Goal: Information Seeking & Learning: Learn about a topic

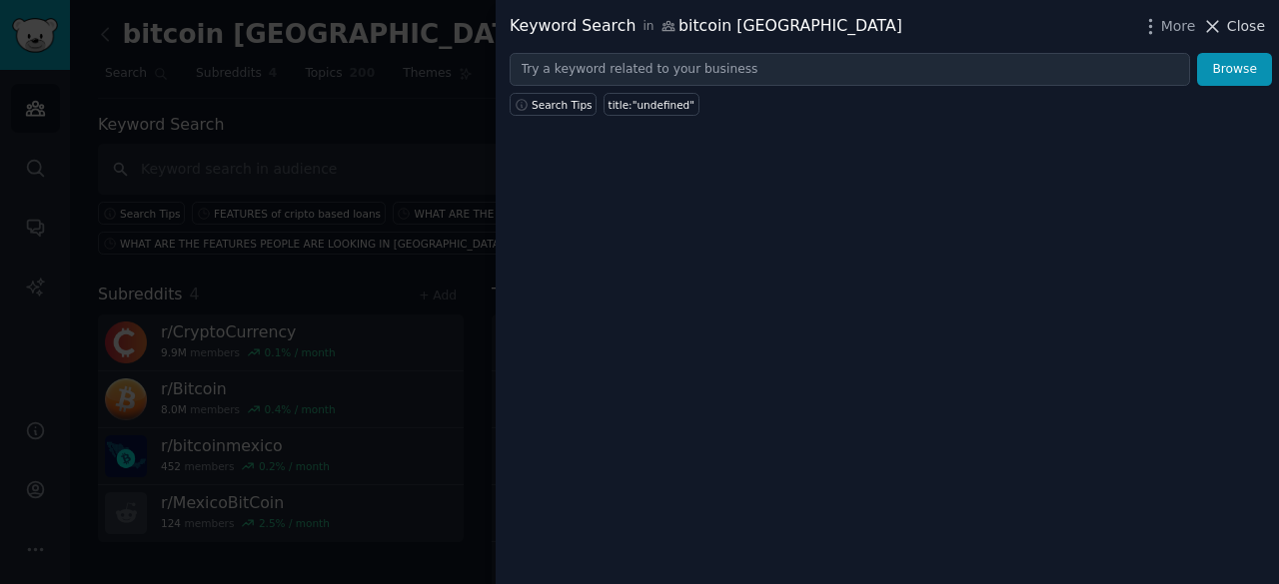
click at [1239, 29] on span "Close" at bounding box center [1246, 26] width 38 height 21
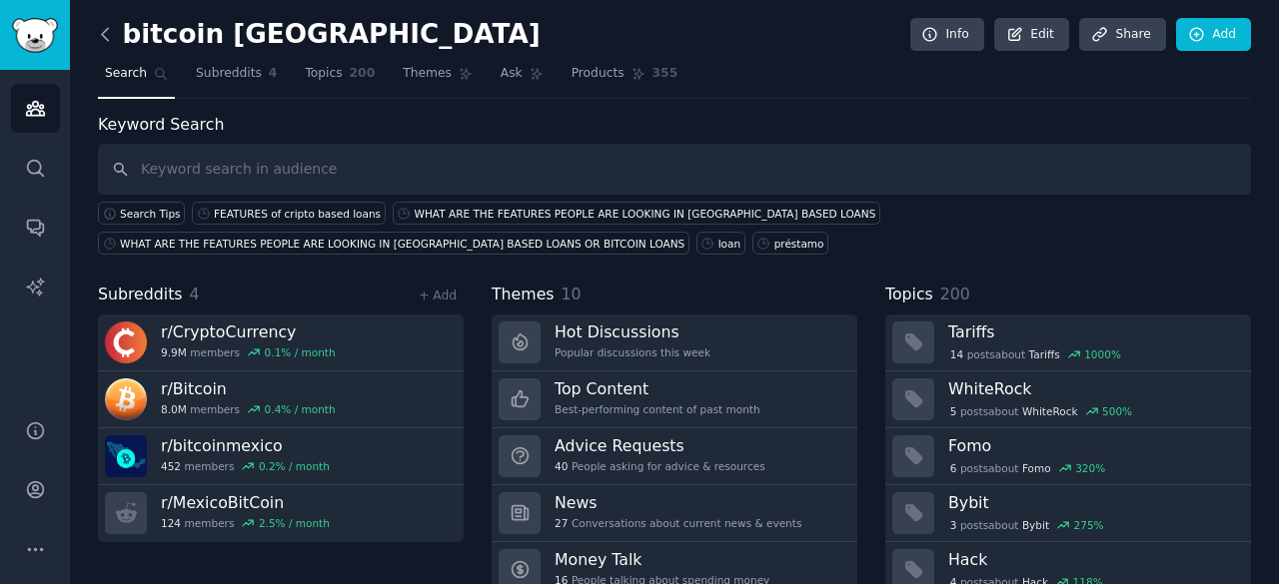
click at [104, 39] on icon at bounding box center [105, 34] width 21 height 21
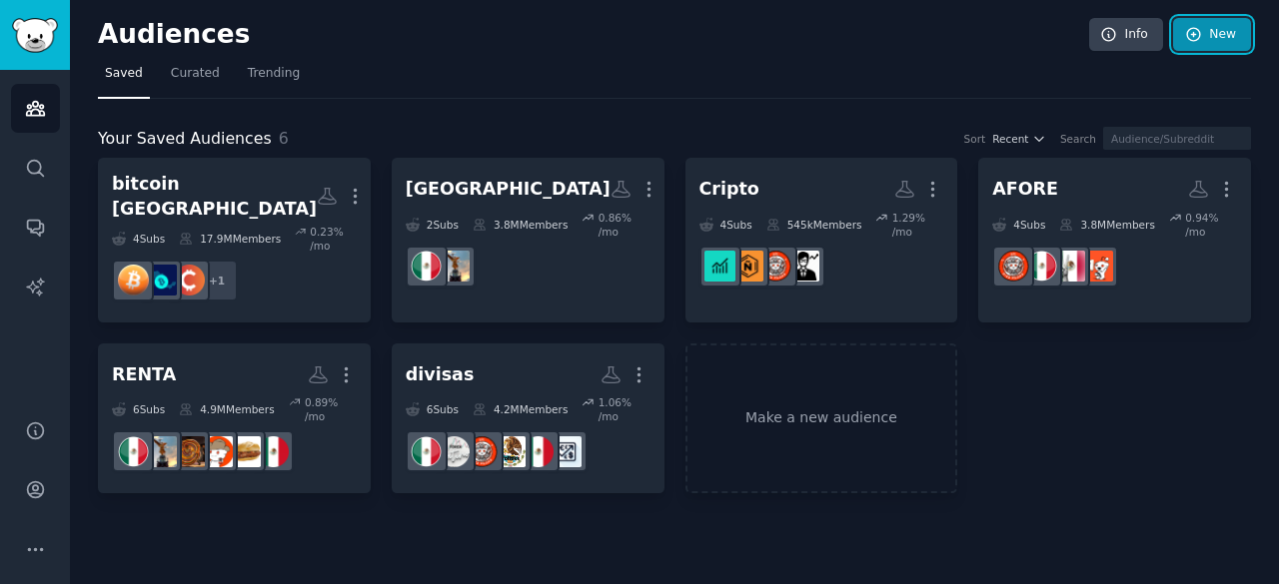
click at [1217, 41] on link "New" at bounding box center [1212, 35] width 78 height 34
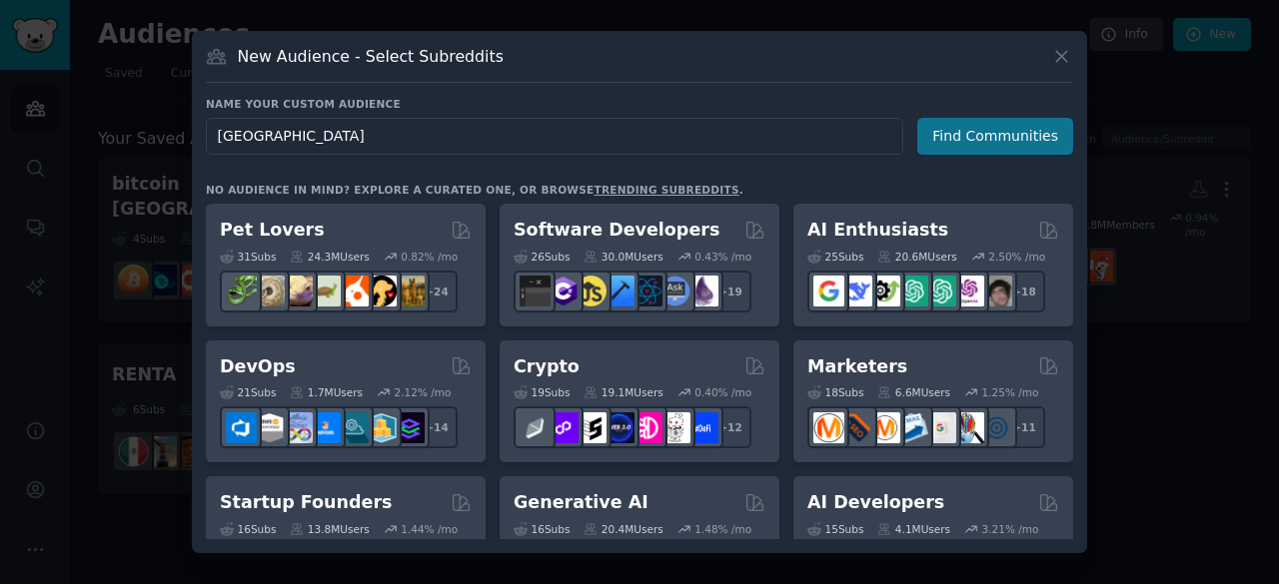
type input "[GEOGRAPHIC_DATA]"
click at [1021, 126] on button "Find Communities" at bounding box center [995, 136] width 156 height 37
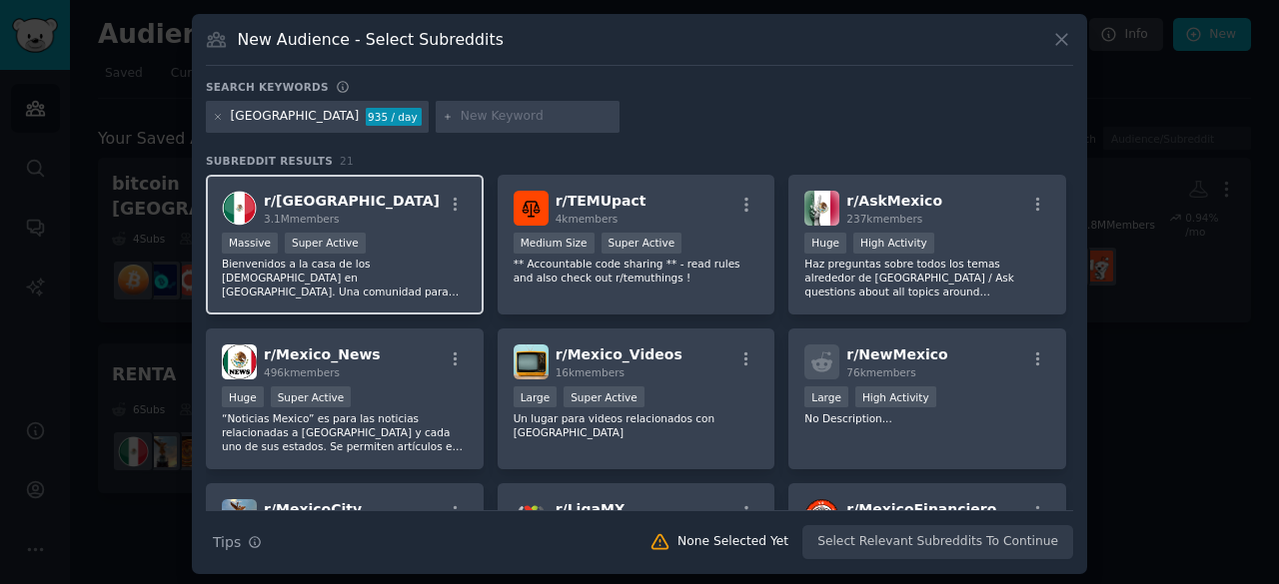
click at [402, 221] on div "r/ [GEOGRAPHIC_DATA] 3.1M members" at bounding box center [345, 208] width 246 height 35
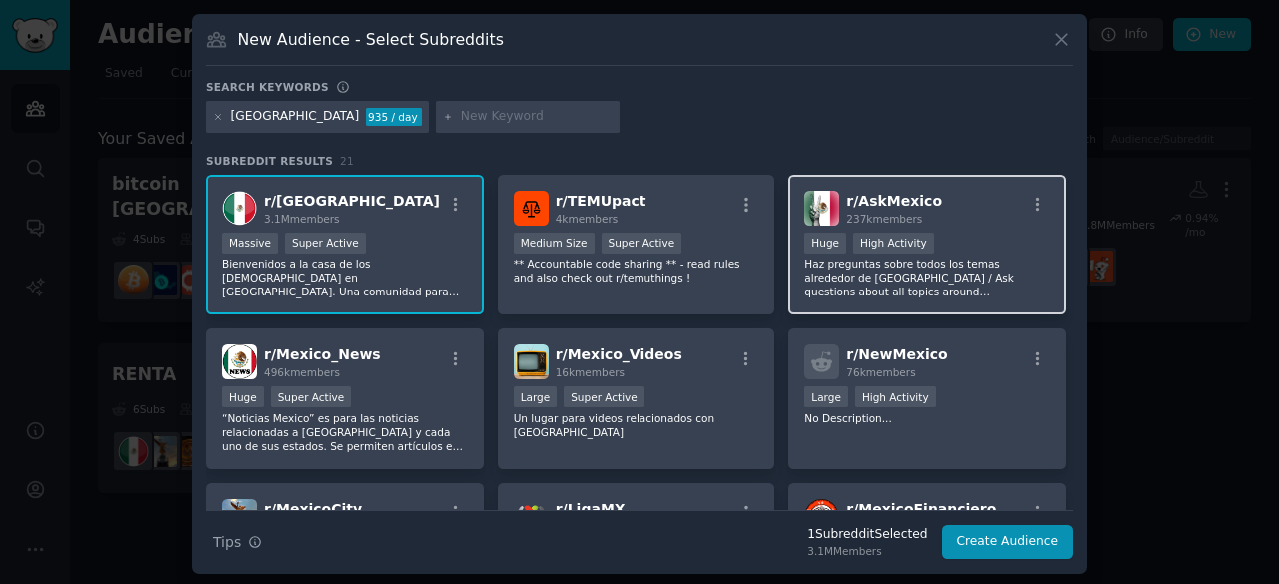
click at [934, 207] on div "r/ AskMexico 237k members" at bounding box center [927, 208] width 246 height 35
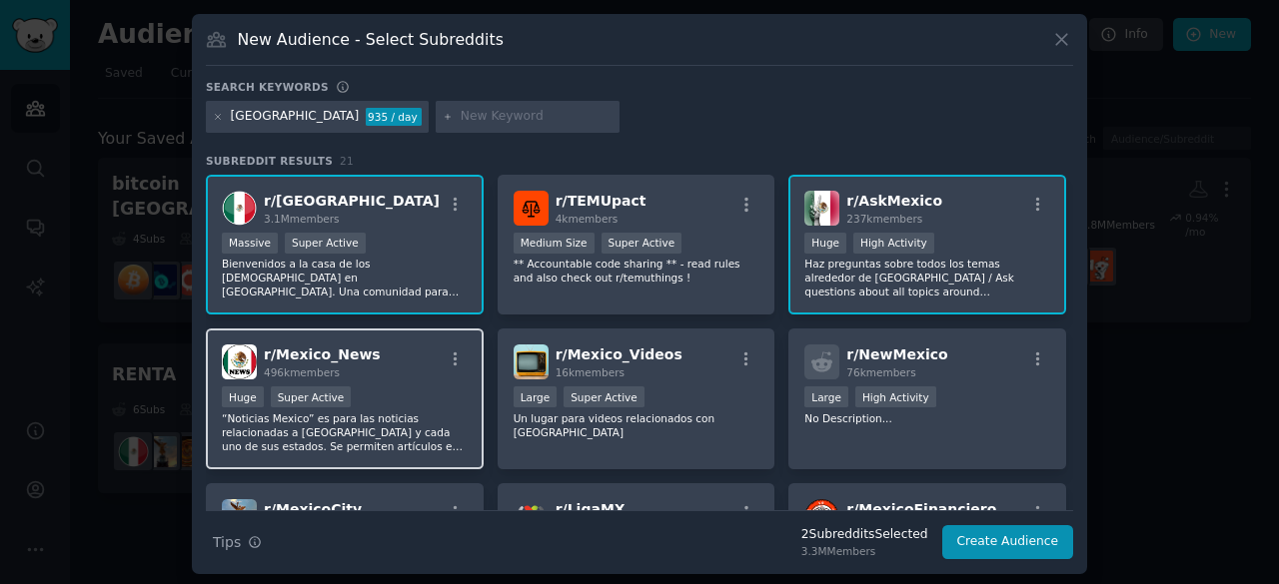
click at [388, 383] on div "r/ Mexico_News 496k members Huge Super Active “Noticias Mexico” es para las not…" at bounding box center [345, 399] width 278 height 141
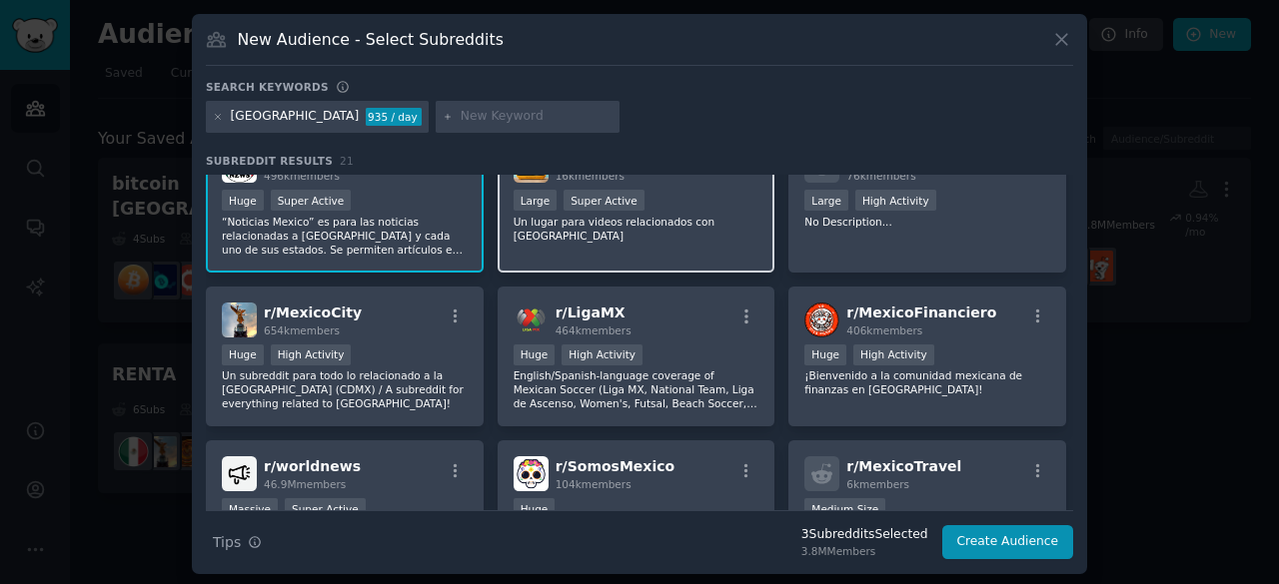
scroll to position [210, 0]
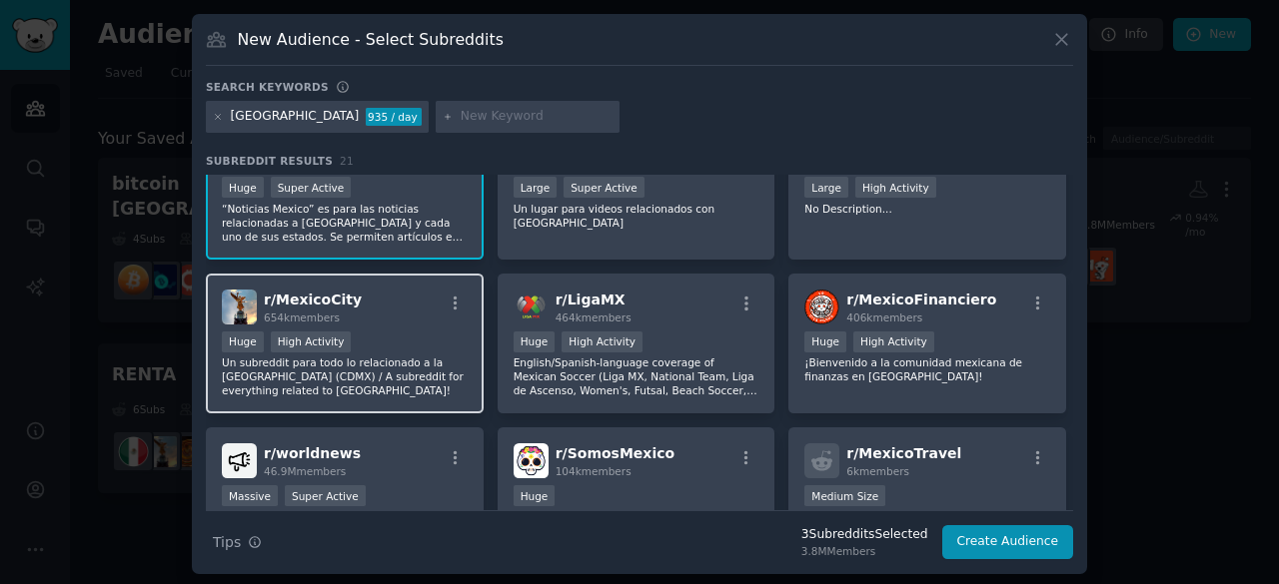
click at [367, 337] on div "Huge High Activity" at bounding box center [345, 344] width 246 height 25
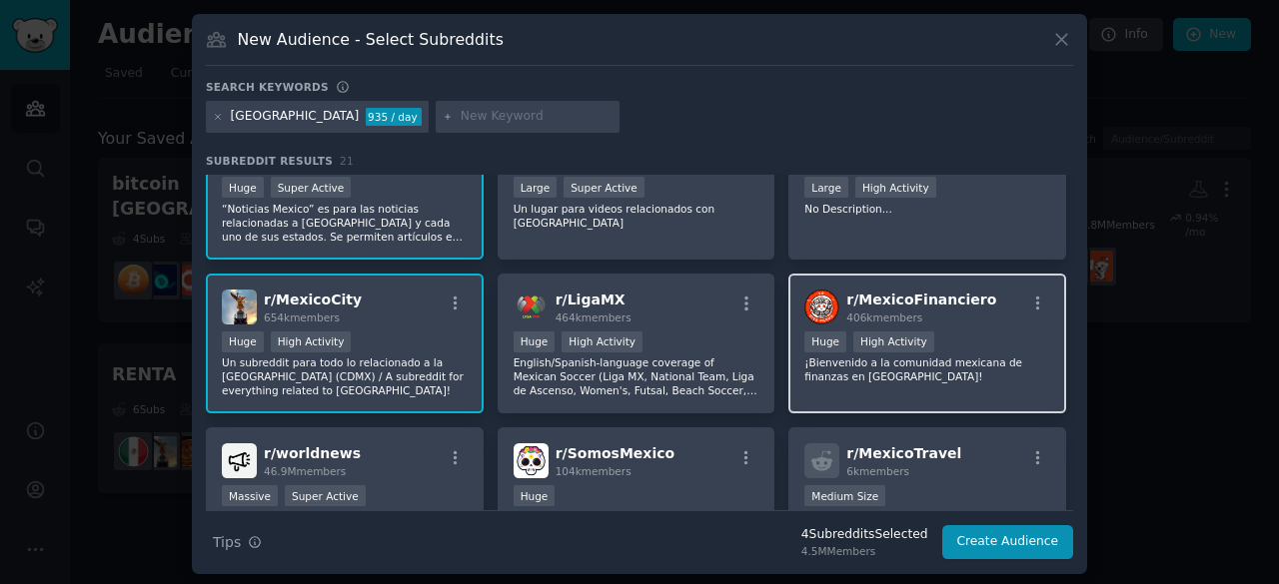
click at [971, 358] on p "¡Bienvenido a la comunidad mexicana de finanzas en [GEOGRAPHIC_DATA]!" at bounding box center [927, 370] width 246 height 28
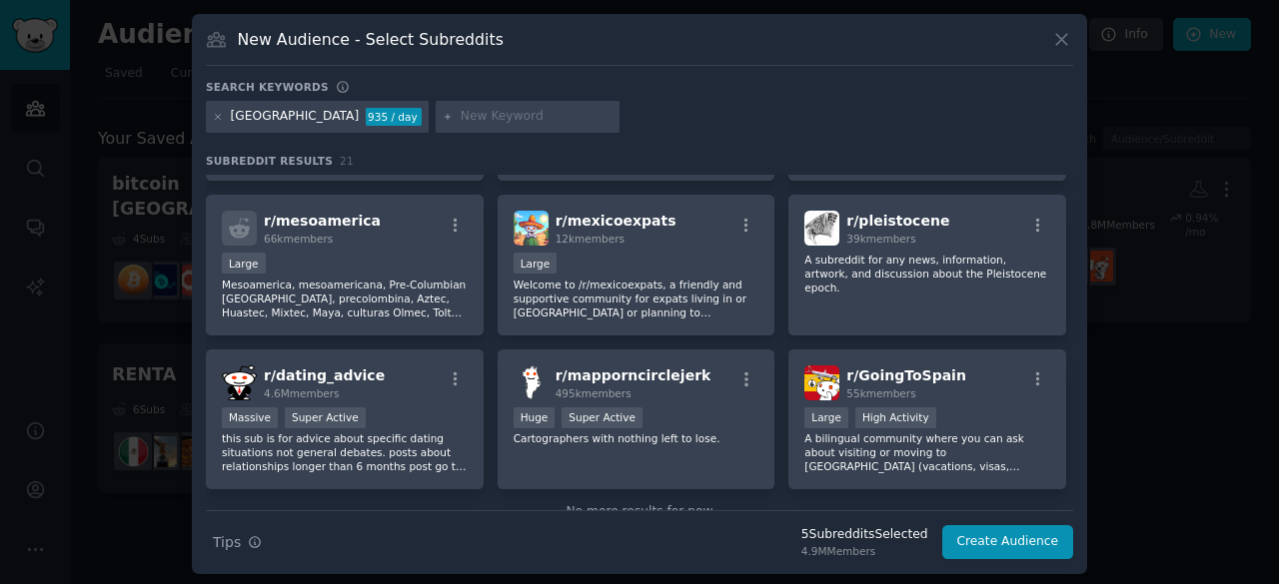
scroll to position [800, 0]
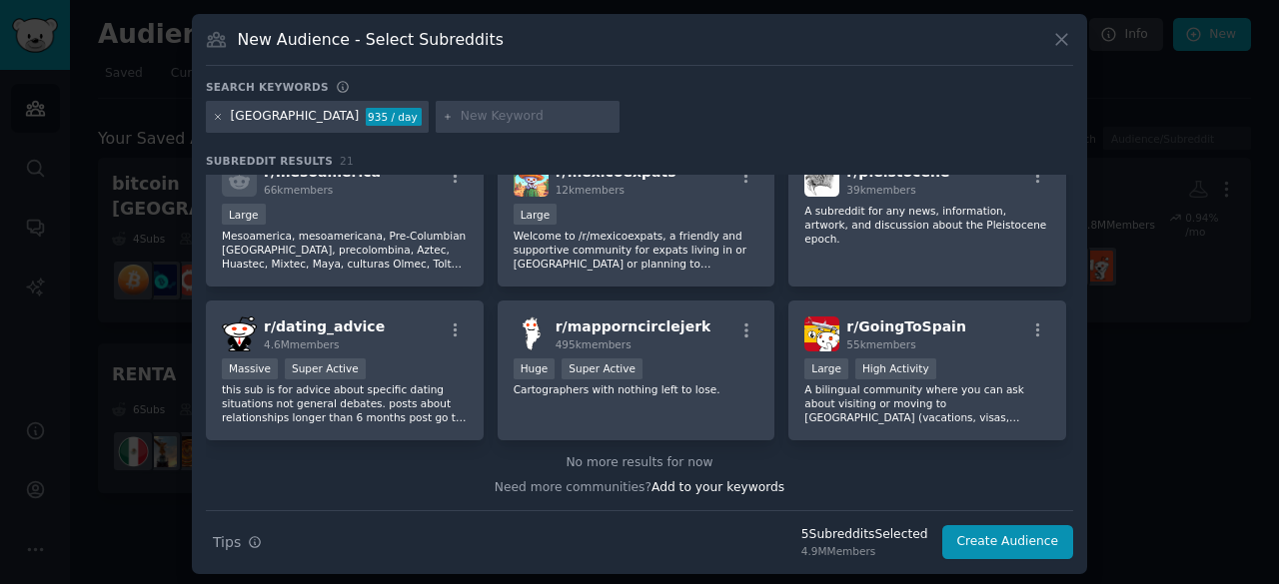
click at [217, 115] on icon at bounding box center [218, 117] width 11 height 11
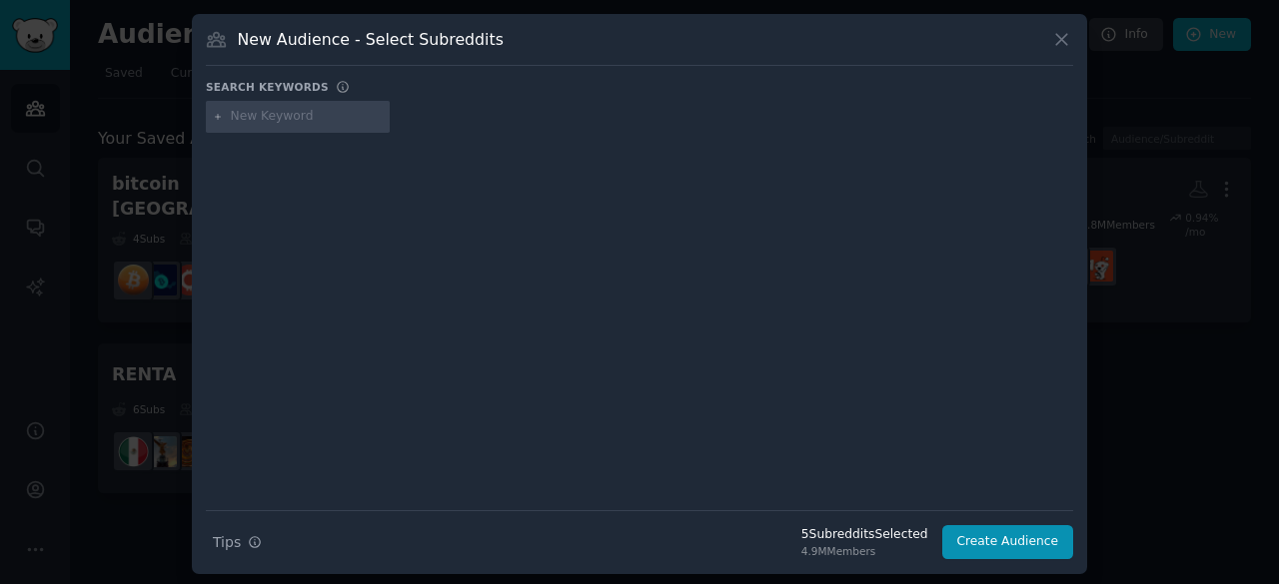
click at [299, 116] on input "text" at bounding box center [307, 117] width 152 height 18
type input "BANCOS [GEOGRAPHIC_DATA]"
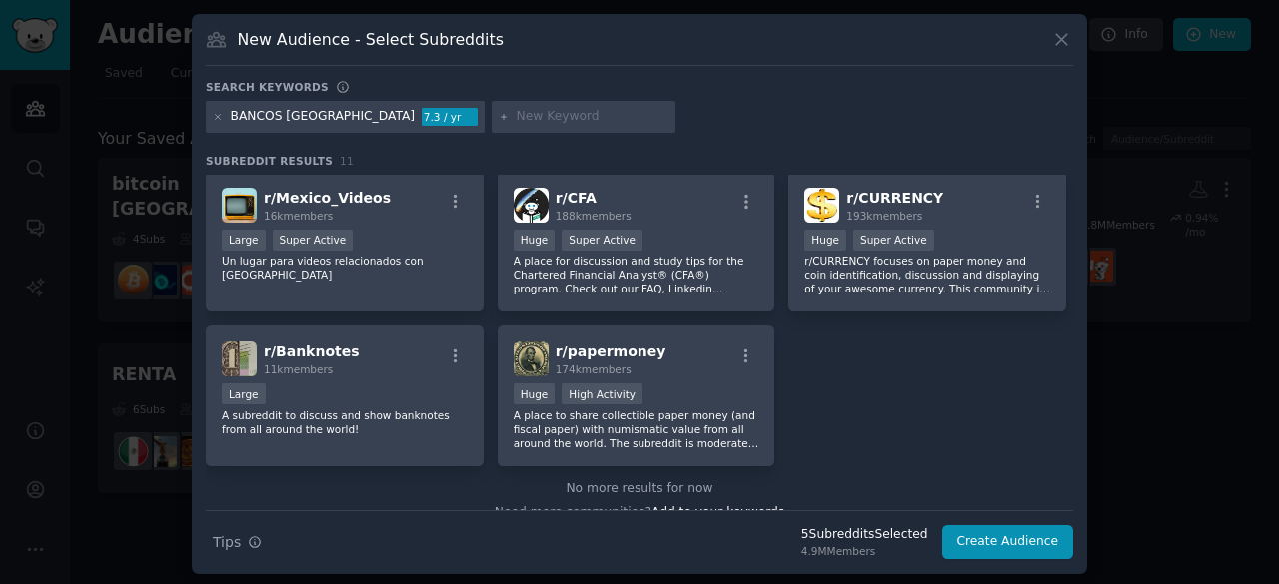
scroll to position [315, 0]
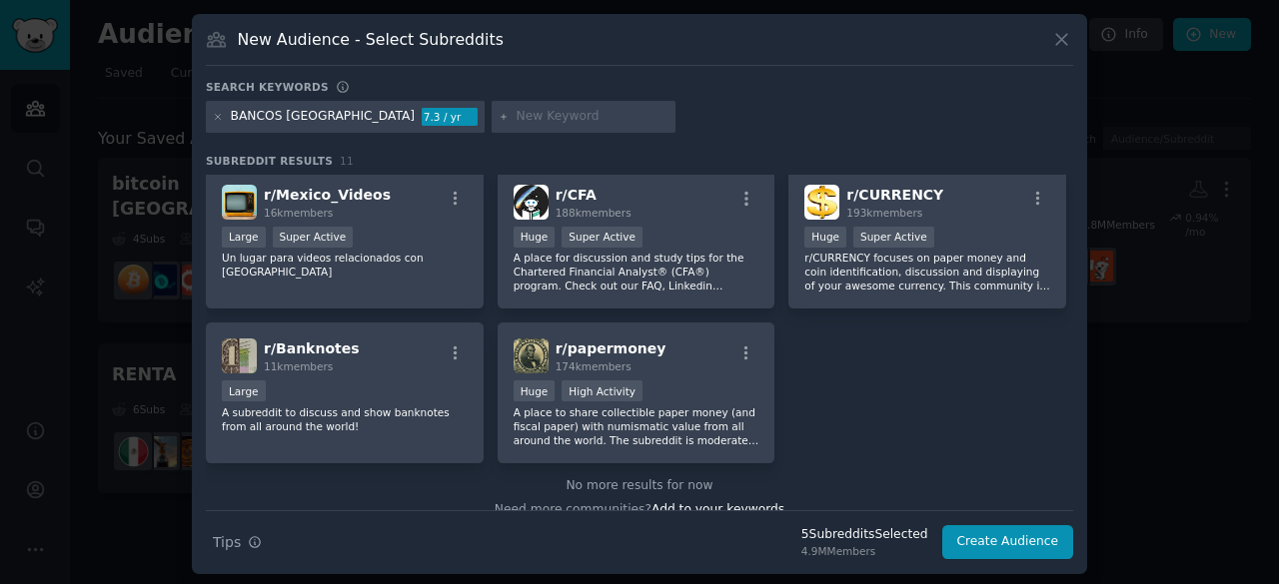
click at [208, 115] on div "BANCOS MEXICO 7.3 / yr" at bounding box center [345, 117] width 279 height 32
click at [216, 115] on icon at bounding box center [218, 116] width 5 height 5
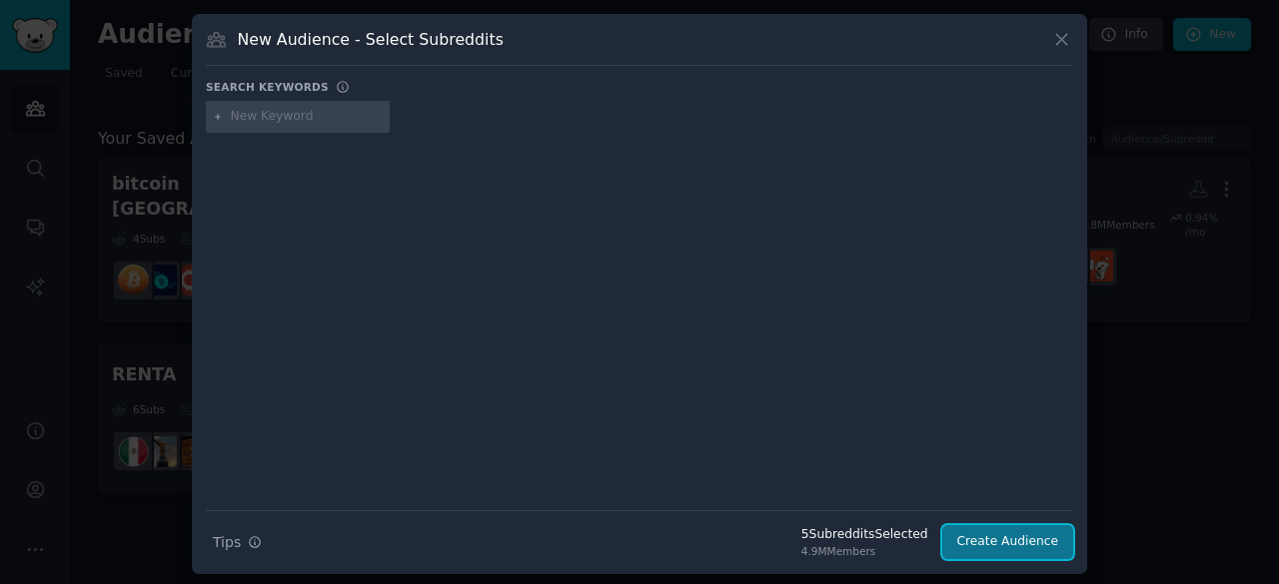
click at [1001, 547] on button "Create Audience" at bounding box center [1008, 542] width 132 height 34
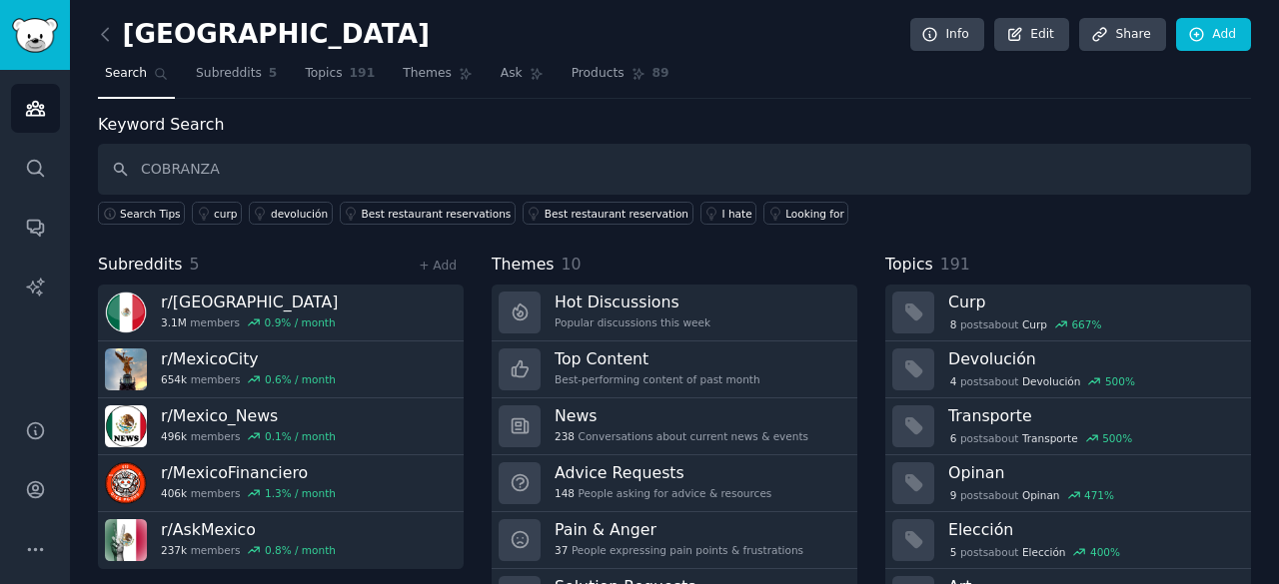
type input "COBRANZA"
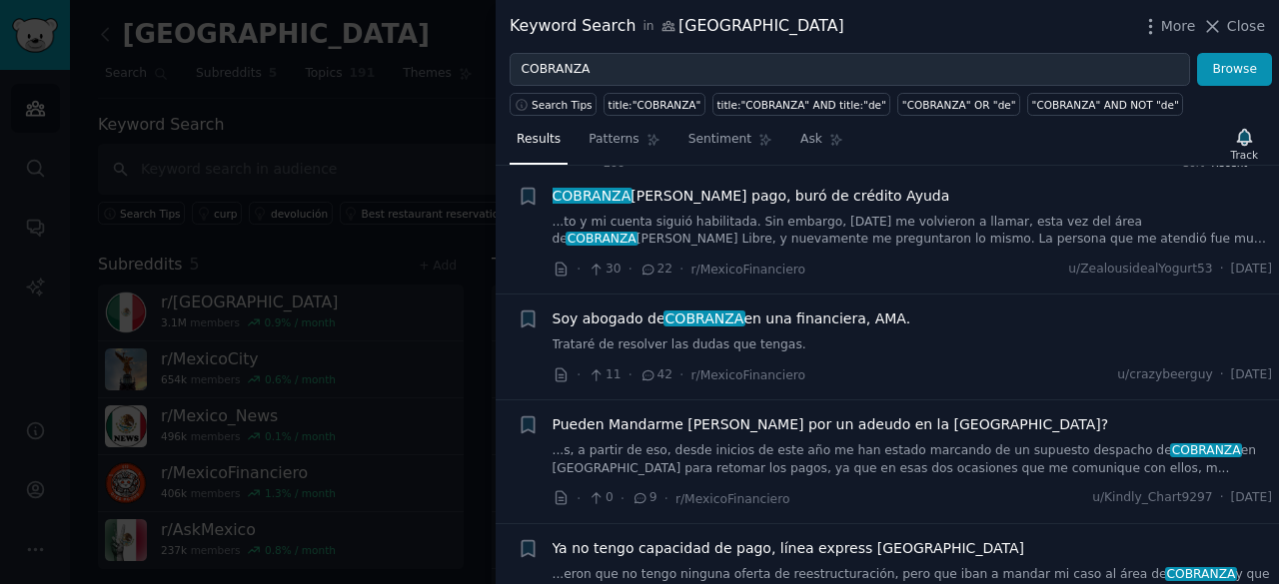
scroll to position [27, 0]
click at [608, 135] on span "Patterns" at bounding box center [613, 140] width 50 height 18
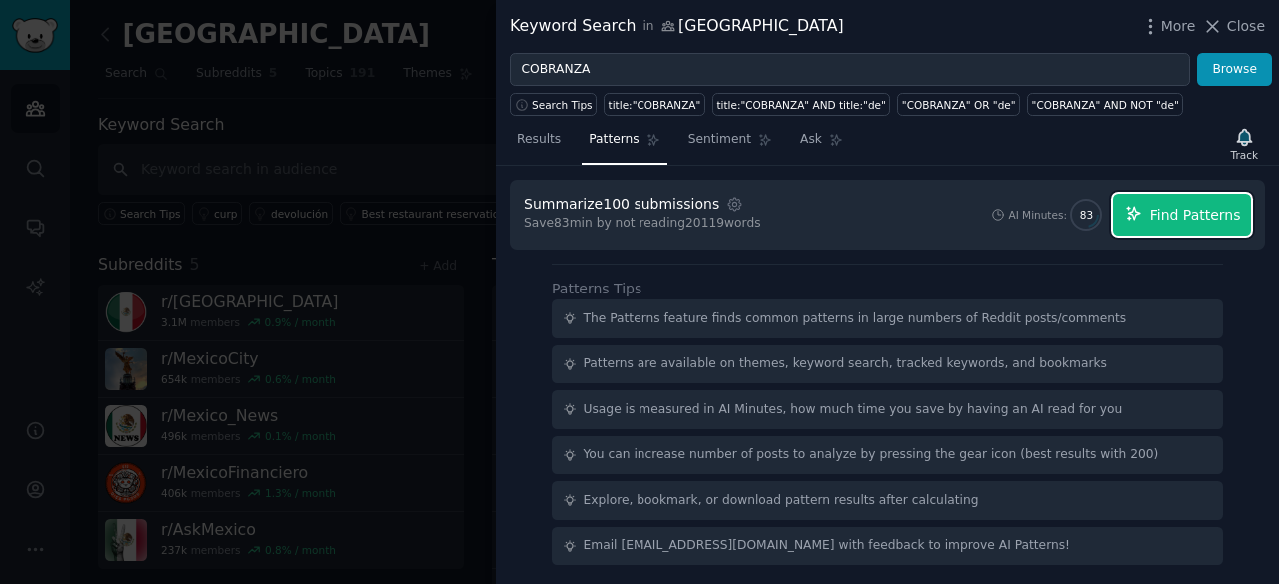
click at [1209, 211] on span "Find Patterns" at bounding box center [1195, 215] width 91 height 21
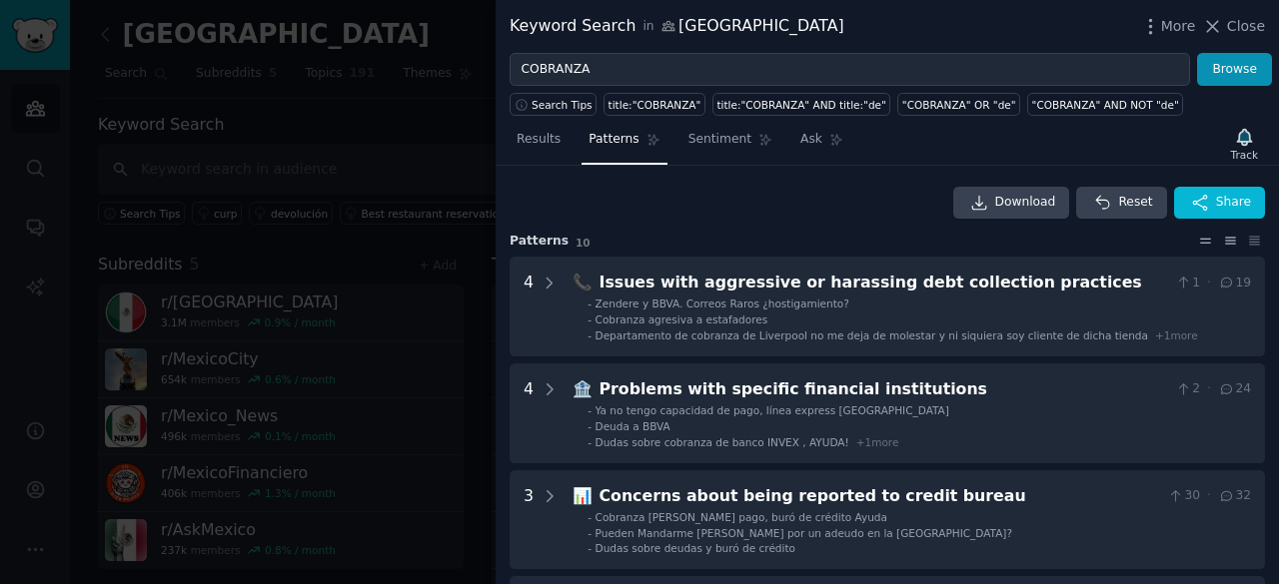
click at [1208, 243] on icon at bounding box center [1205, 241] width 21 height 14
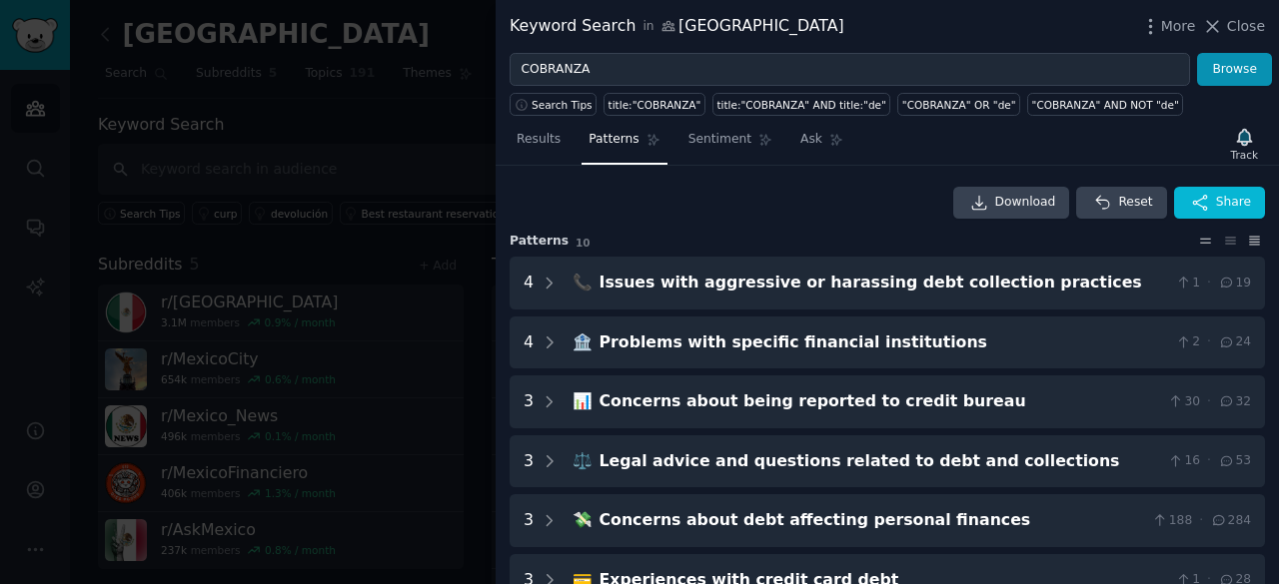
click at [1253, 234] on icon at bounding box center [1254, 241] width 21 height 14
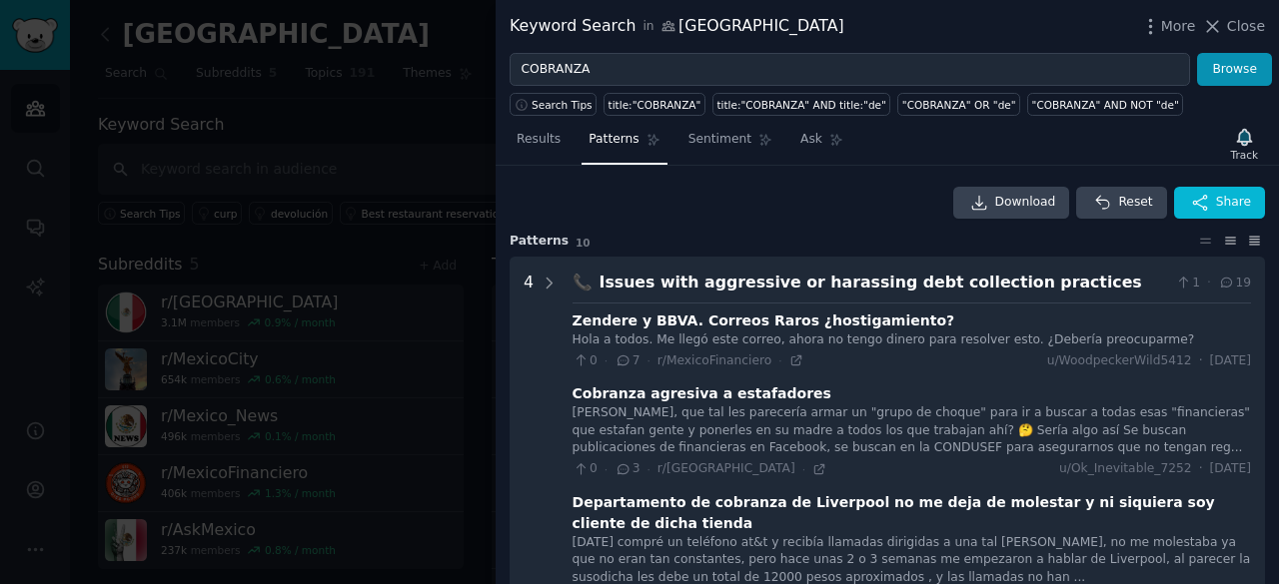
drag, startPoint x: 1253, startPoint y: 233, endPoint x: 1217, endPoint y: 240, distance: 36.6
click at [1217, 240] on div at bounding box center [1230, 241] width 70 height 14
click at [1231, 241] on icon at bounding box center [1230, 241] width 21 height 14
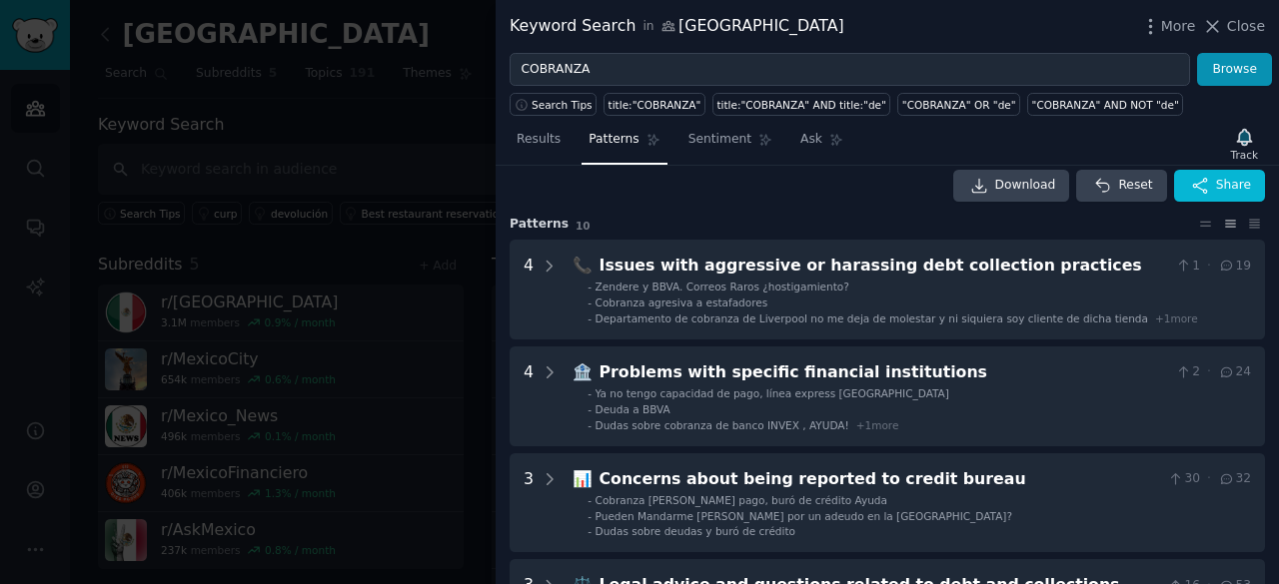
scroll to position [12, 0]
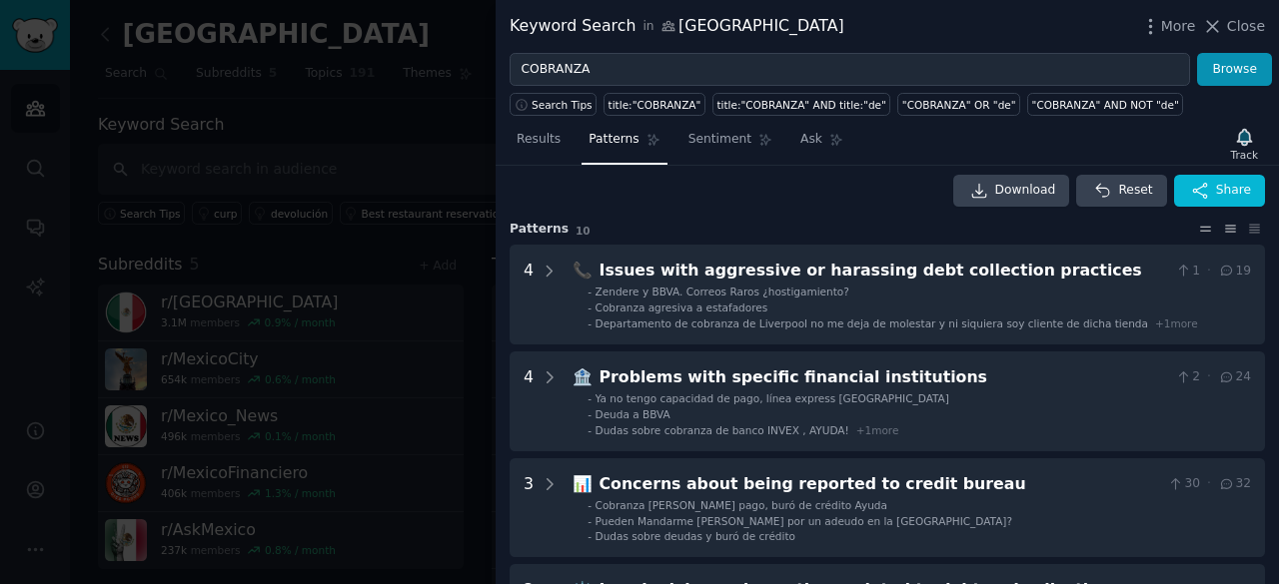
click at [1197, 223] on icon at bounding box center [1205, 229] width 21 height 14
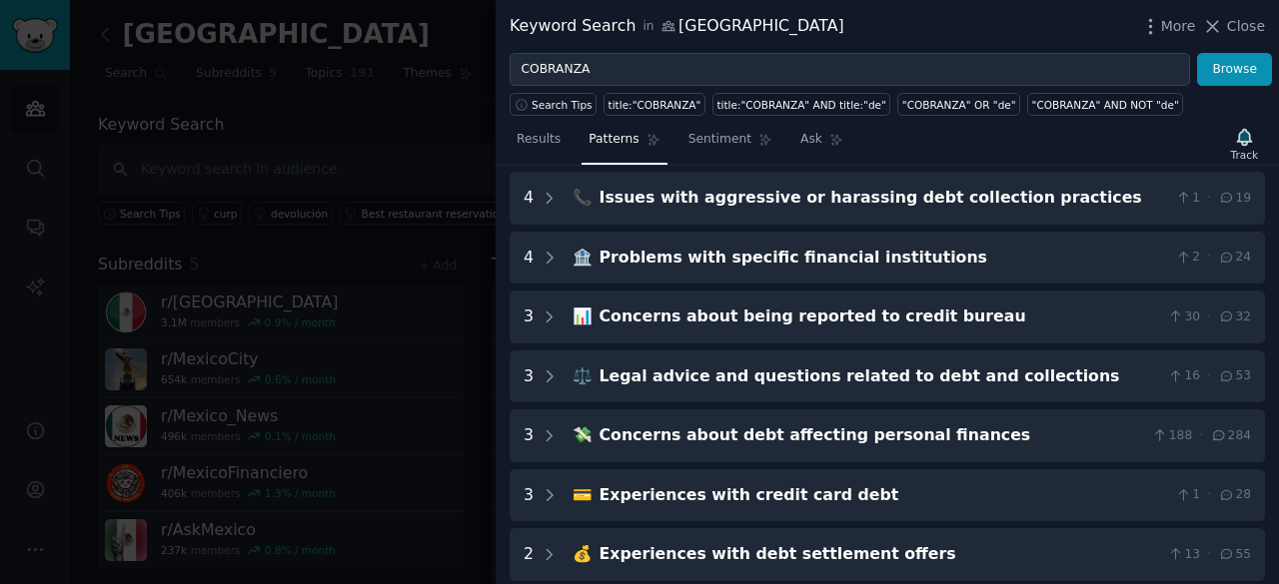
scroll to position [86, 0]
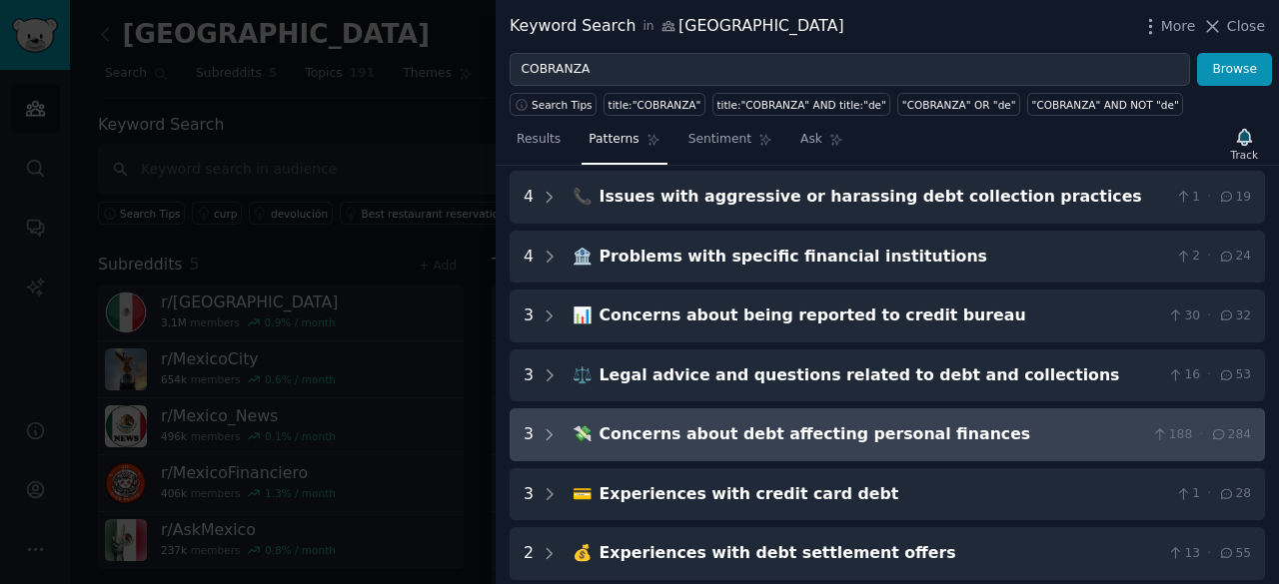
click at [551, 417] on finances "3 💸 Concerns about debt affecting personal finances 188 · 284" at bounding box center [886, 435] width 755 height 53
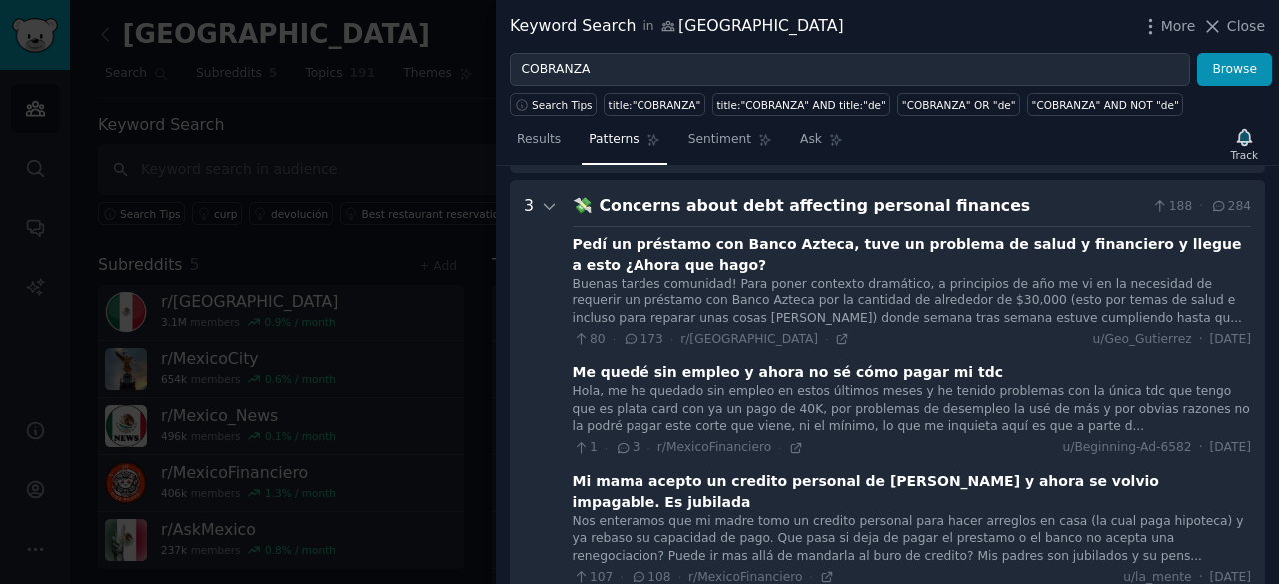
scroll to position [311, 0]
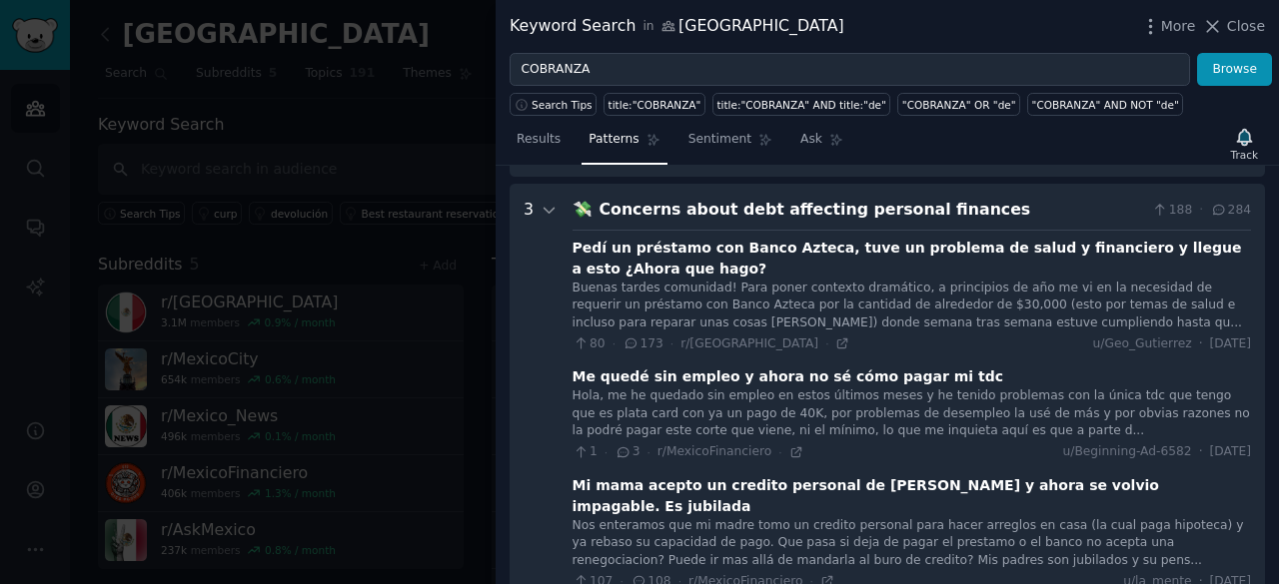
click at [625, 340] on icon at bounding box center [631, 344] width 18 height 14
click at [657, 250] on div "Pedí un préstamo con Banco Azteca, tuve un problema de salud y financiero y lle…" at bounding box center [911, 259] width 678 height 42
click at [806, 268] on div "Pedí un préstamo con Banco Azteca, tuve un problema de salud y financiero y lle…" at bounding box center [911, 259] width 678 height 42
click at [986, 246] on div "Pedí un préstamo con Banco Azteca, tuve un problema de salud y financiero y lle…" at bounding box center [911, 259] width 678 height 42
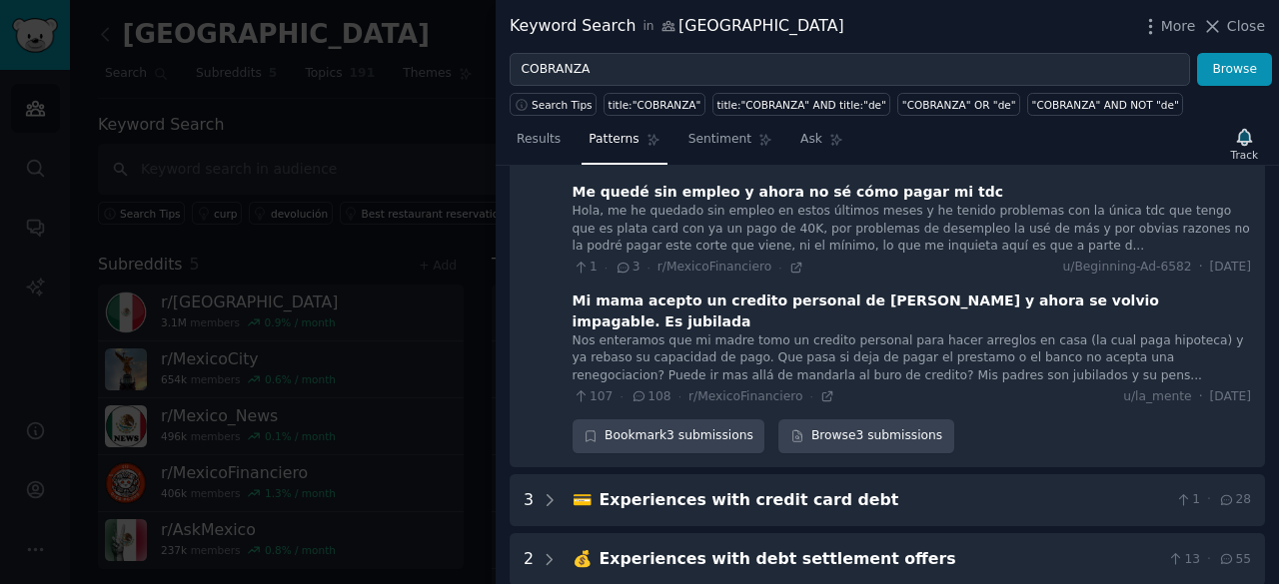
scroll to position [303, 0]
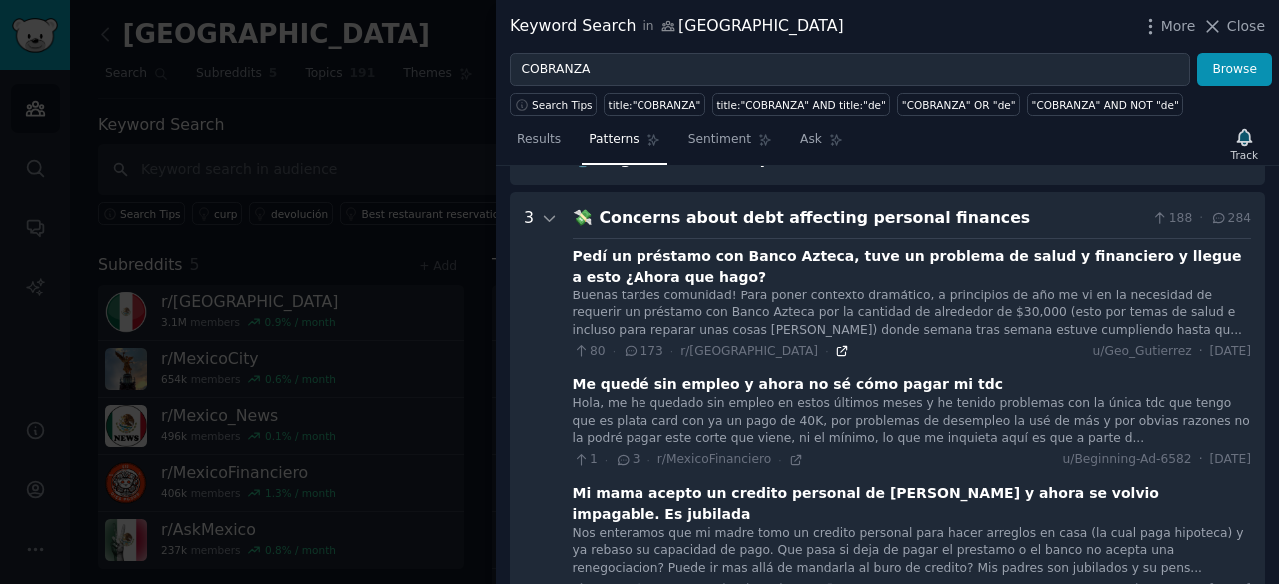
click at [835, 347] on icon at bounding box center [842, 352] width 14 height 14
click at [729, 153] on link "Sentiment" at bounding box center [730, 144] width 98 height 41
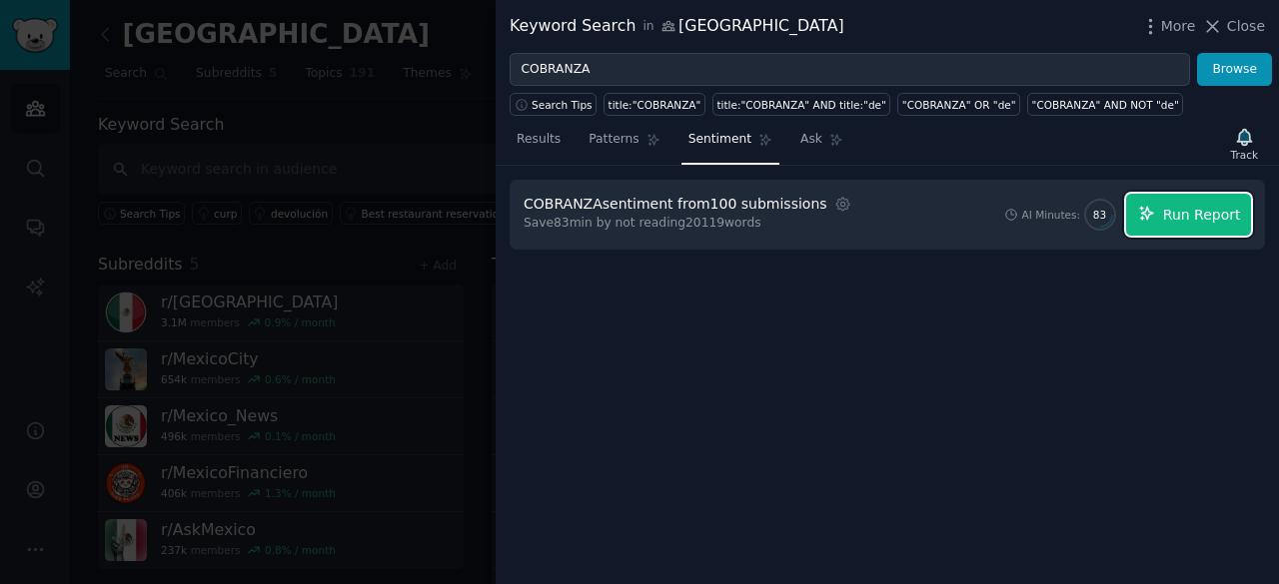
click at [1211, 213] on span "Run Report" at bounding box center [1202, 215] width 78 height 21
